Goal: Information Seeking & Learning: Learn about a topic

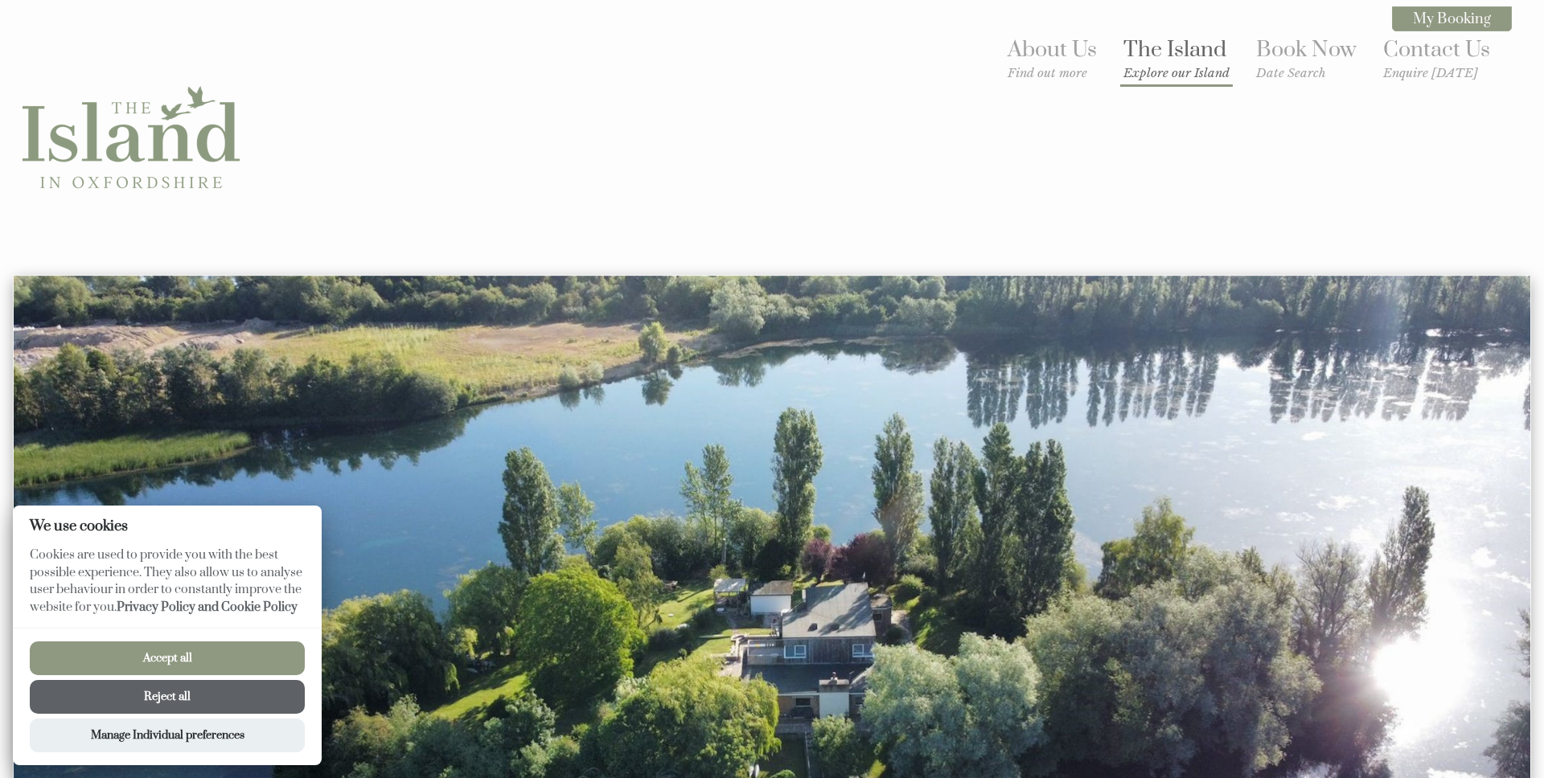
click at [1202, 52] on link "The Island Explore our Island" at bounding box center [1176, 58] width 106 height 44
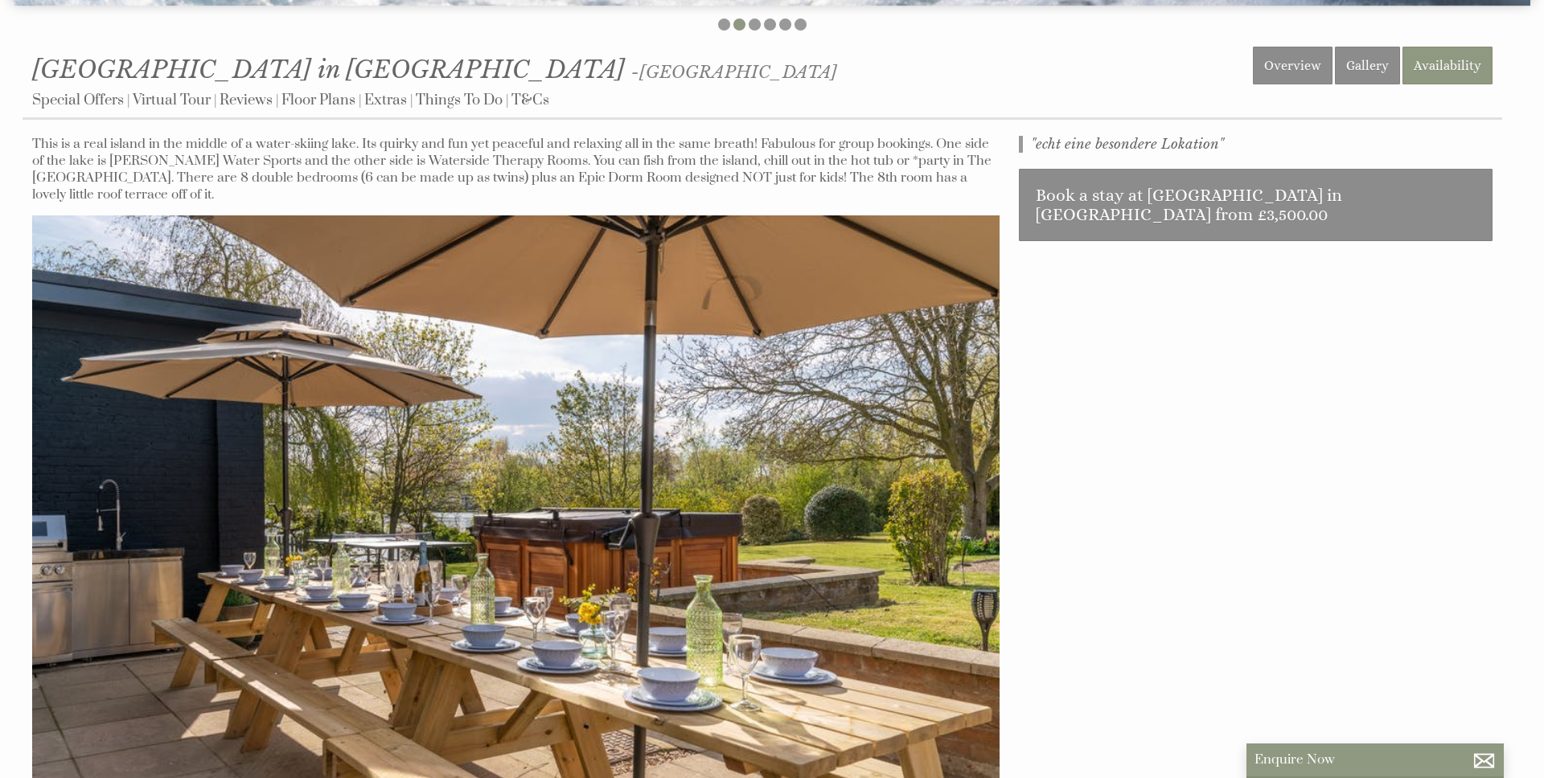
scroll to position [627, 0]
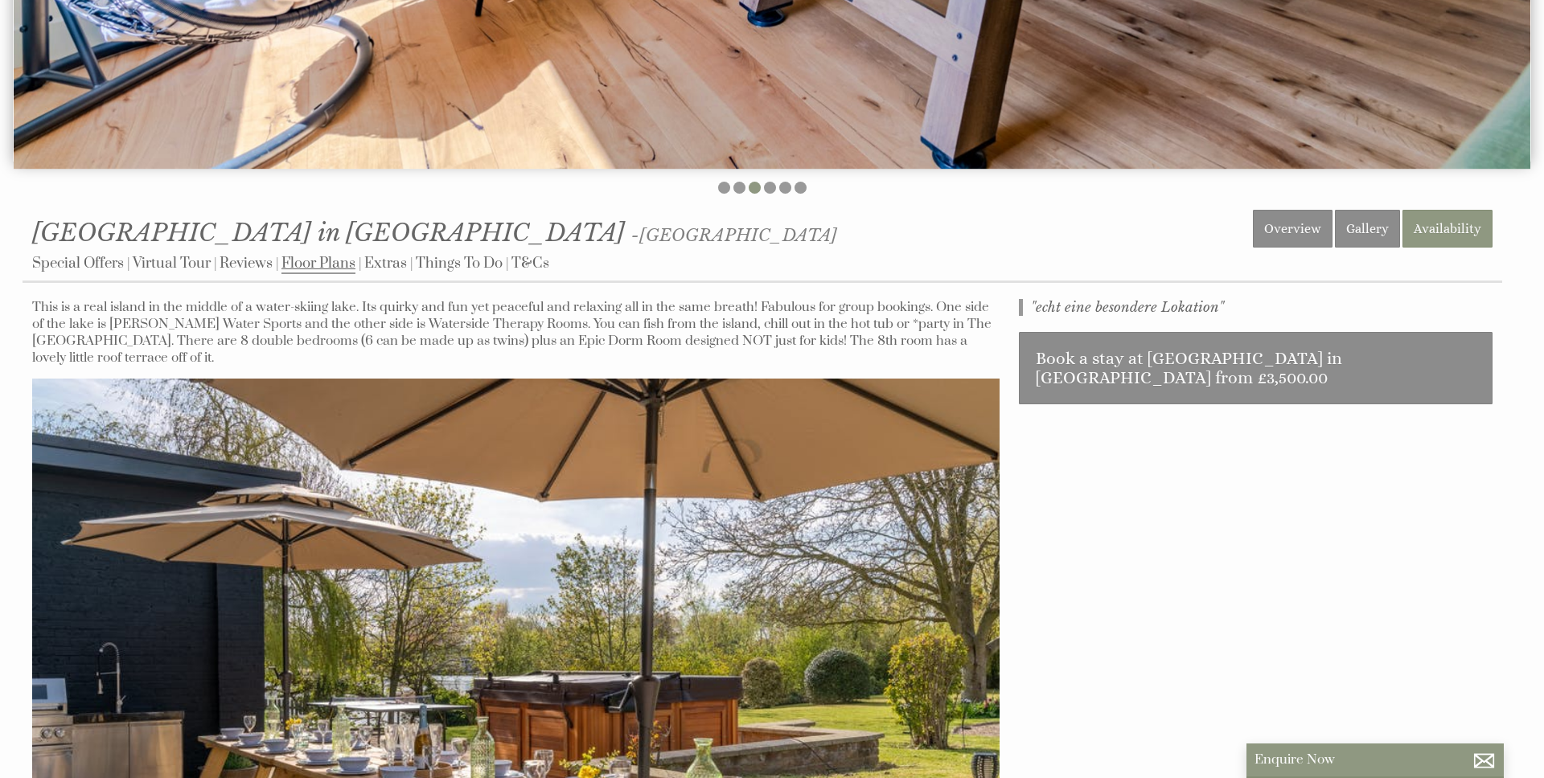
click at [325, 264] on link "Floor Plans" at bounding box center [318, 264] width 74 height 20
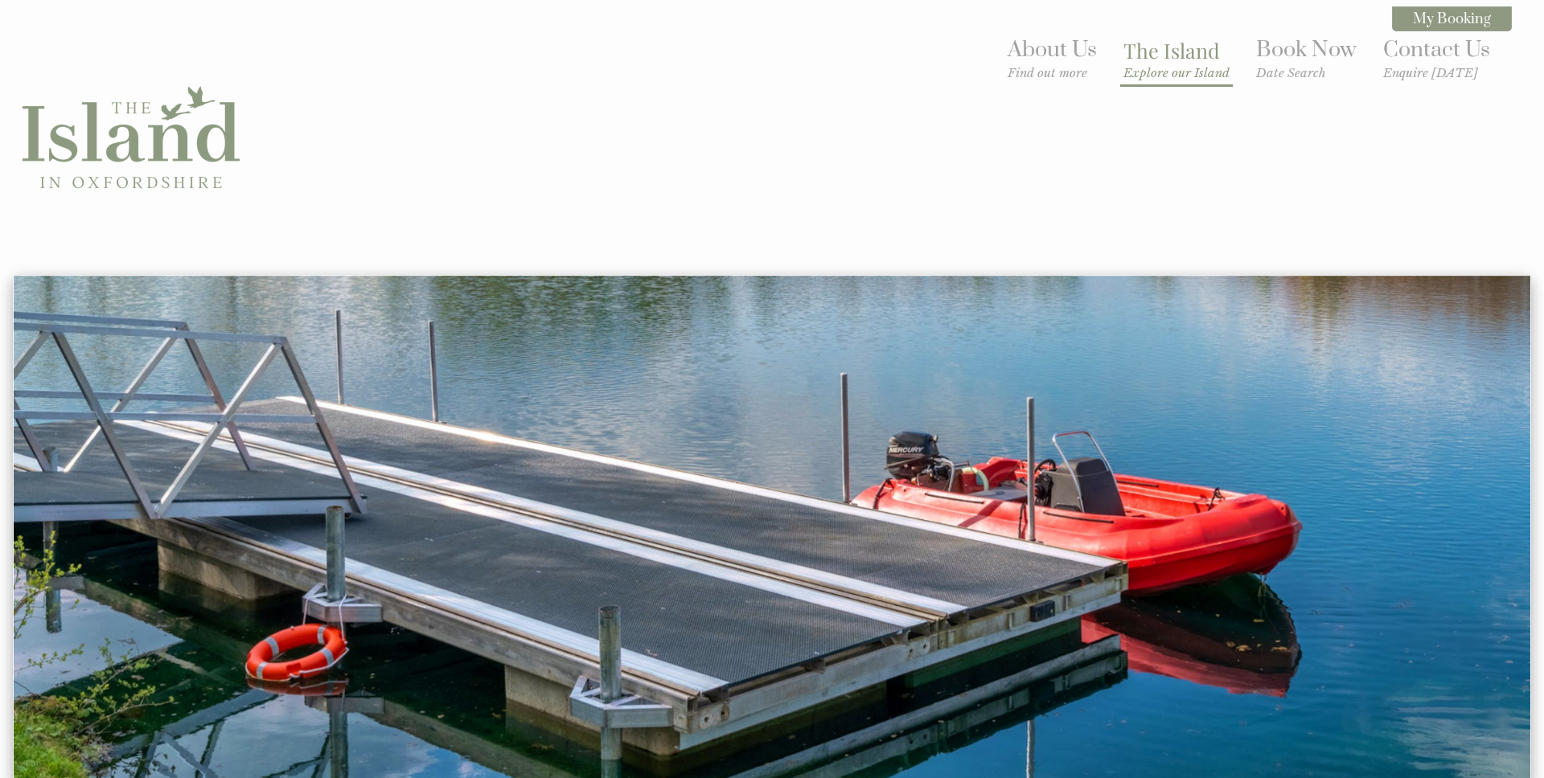
click at [1186, 52] on link "The Island Explore our Island" at bounding box center [1176, 58] width 106 height 43
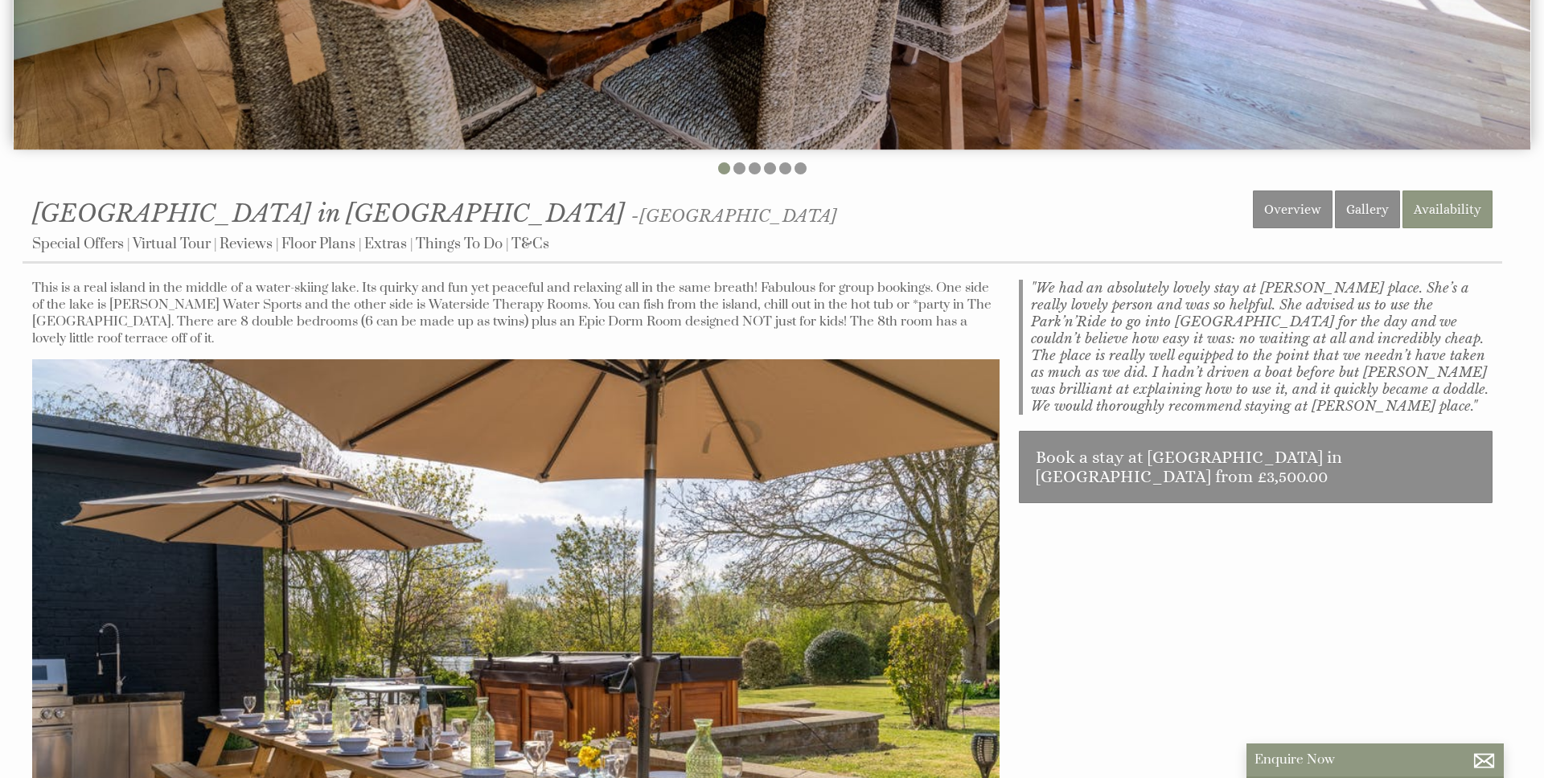
scroll to position [851, 0]
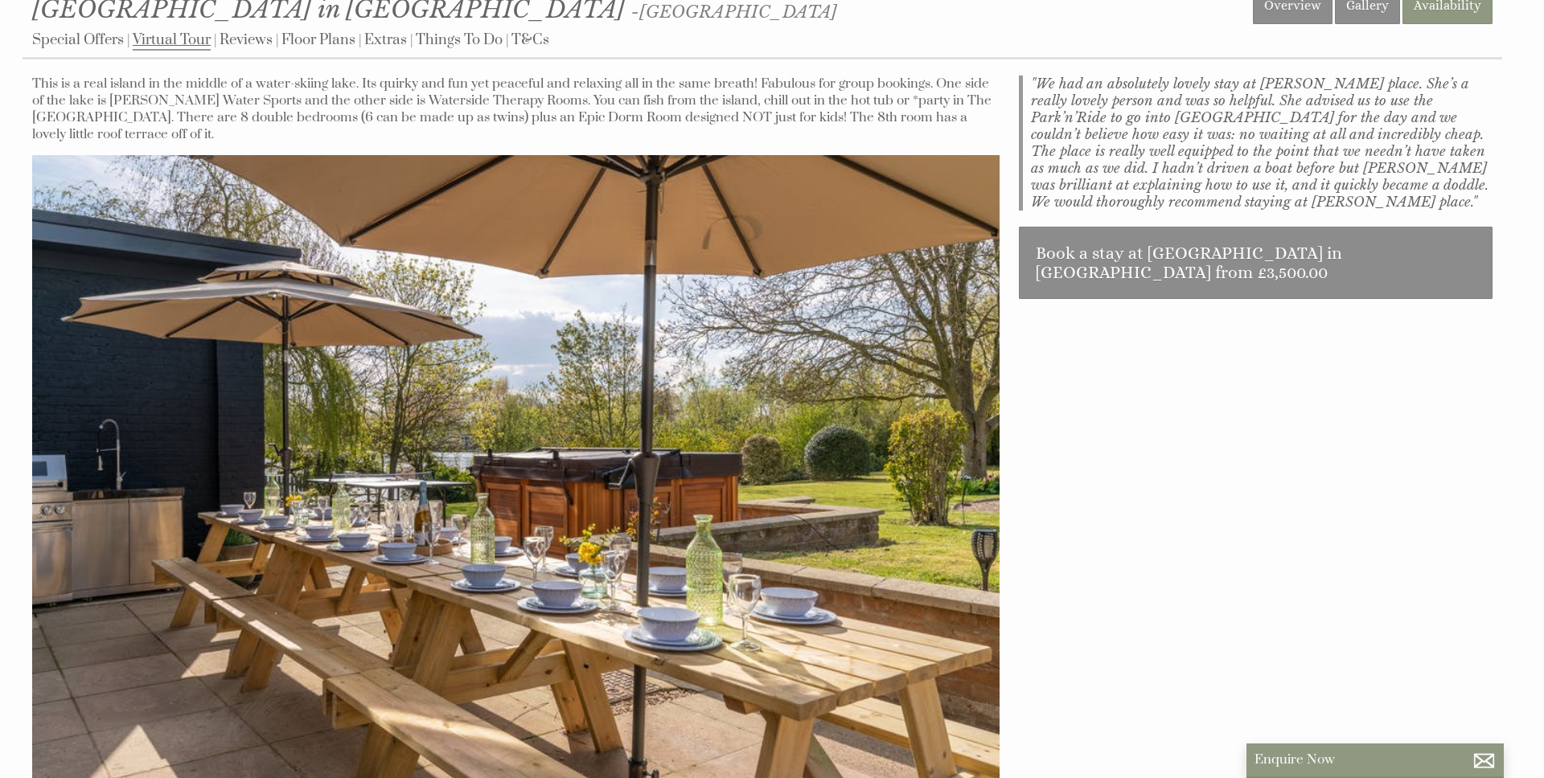
click at [174, 37] on link "Virtual Tour" at bounding box center [172, 41] width 78 height 20
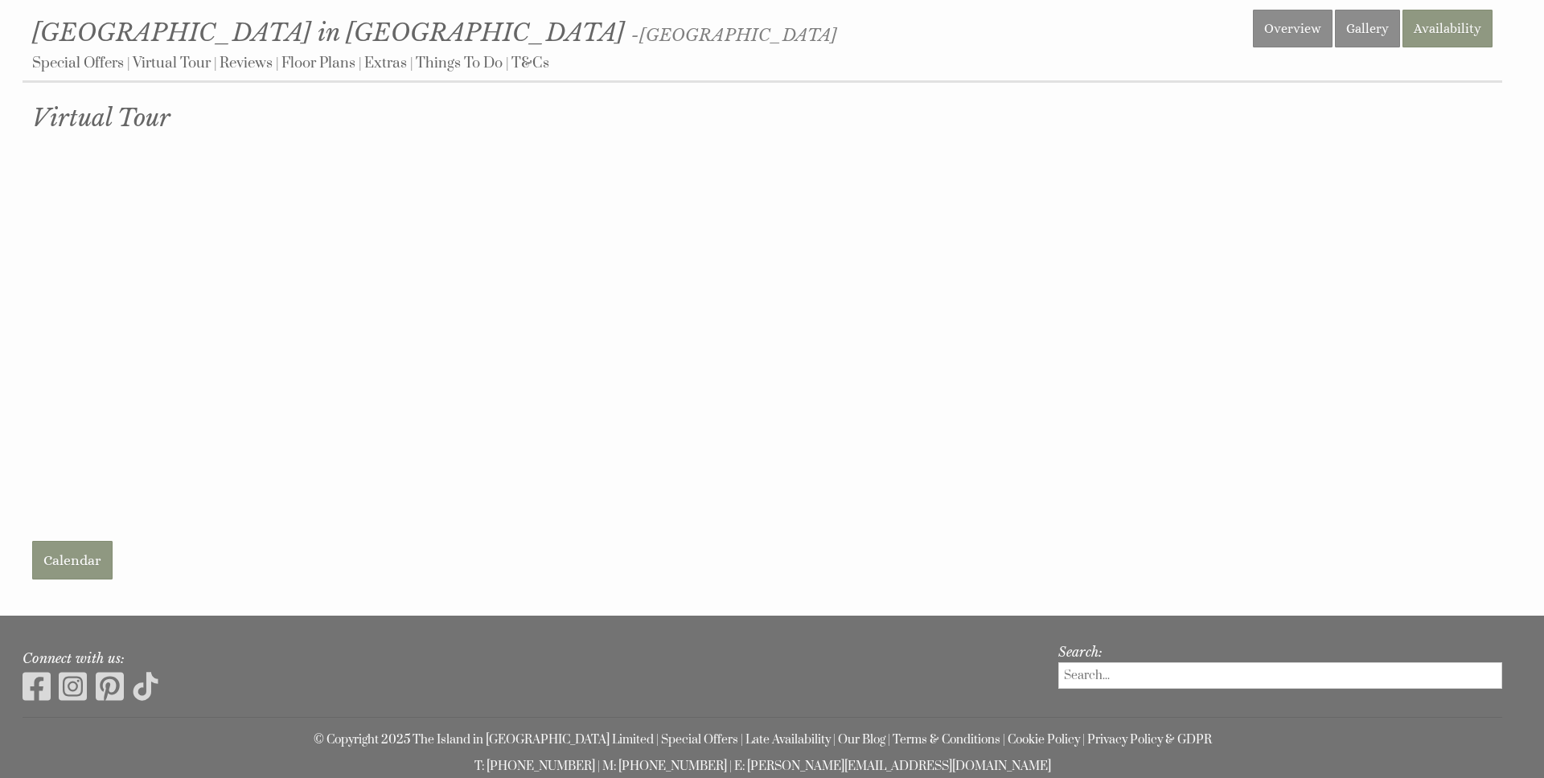
scroll to position [826, 0]
click at [40, 69] on link "Special Offers" at bounding box center [78, 65] width 92 height 20
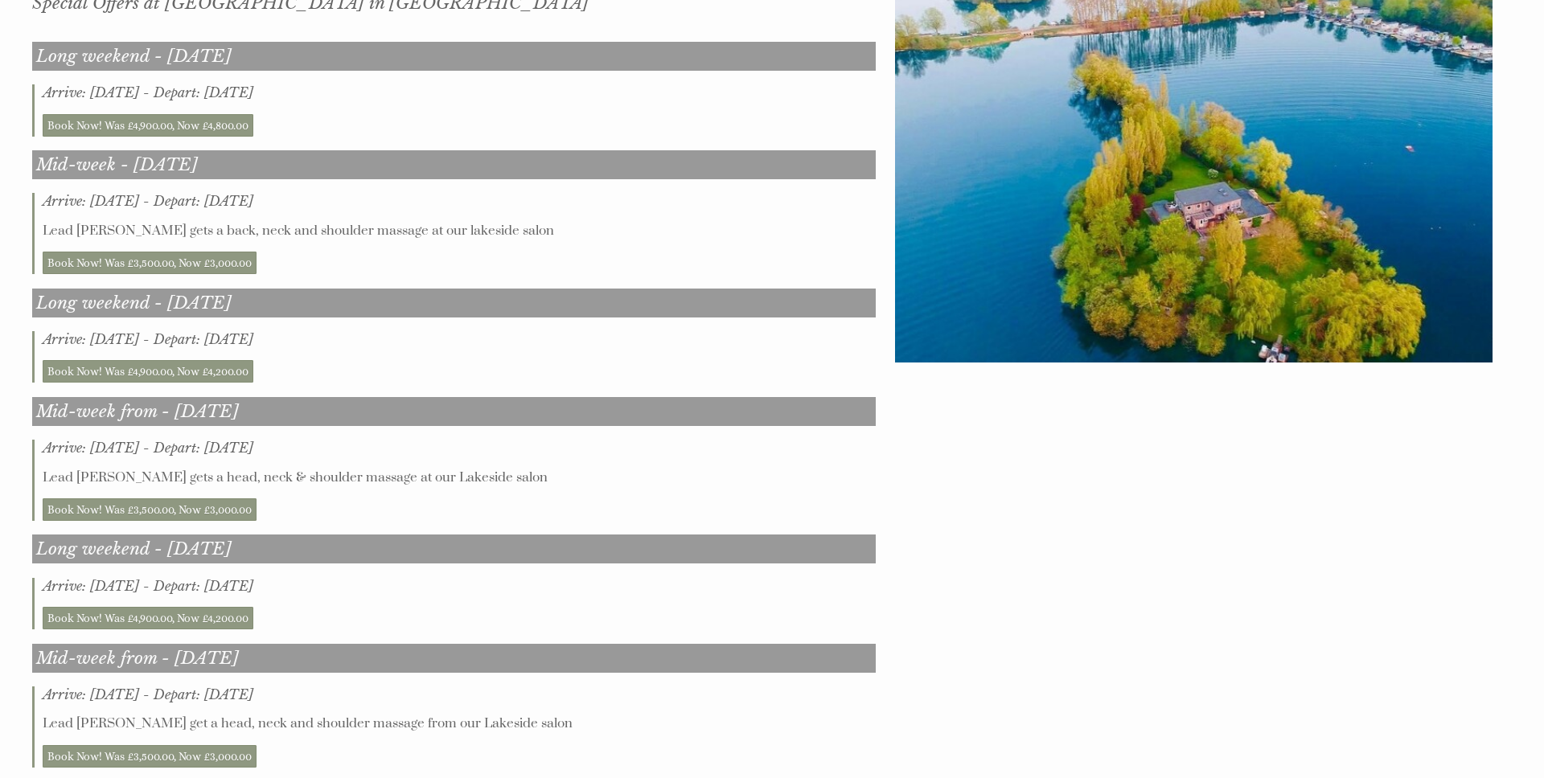
scroll to position [781, 0]
